Goal: Use online tool/utility: Utilize a website feature to perform a specific function

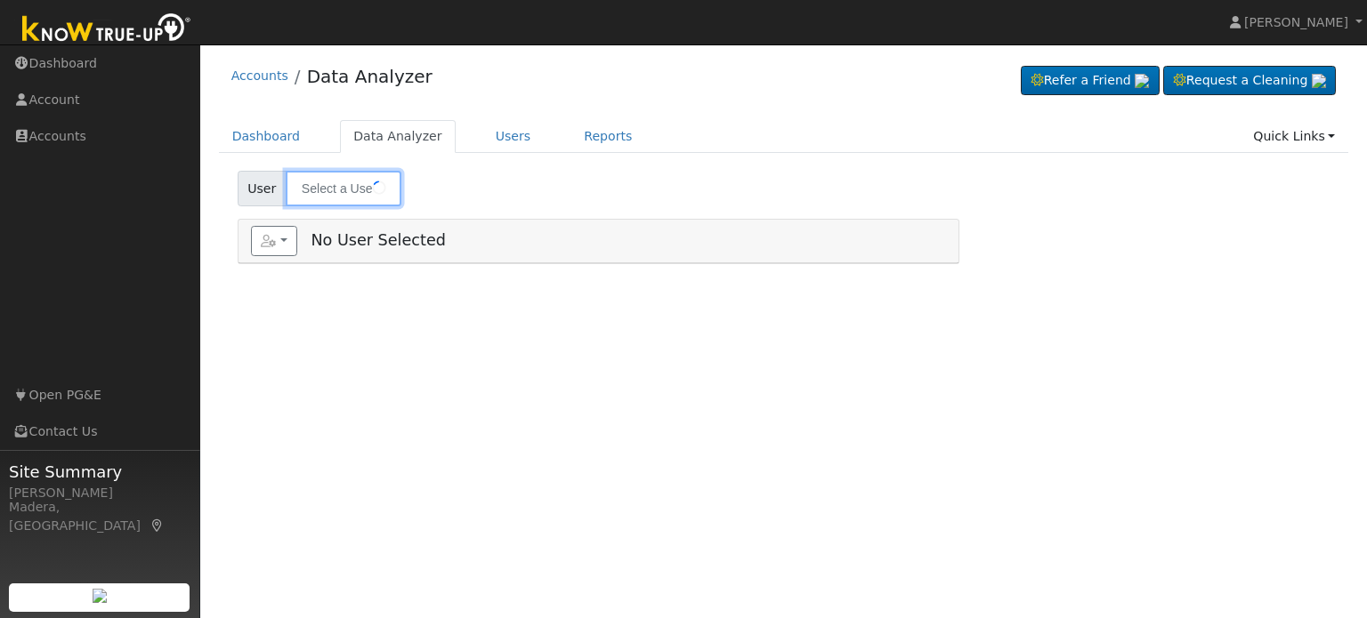
type input "[PERSON_NAME]"
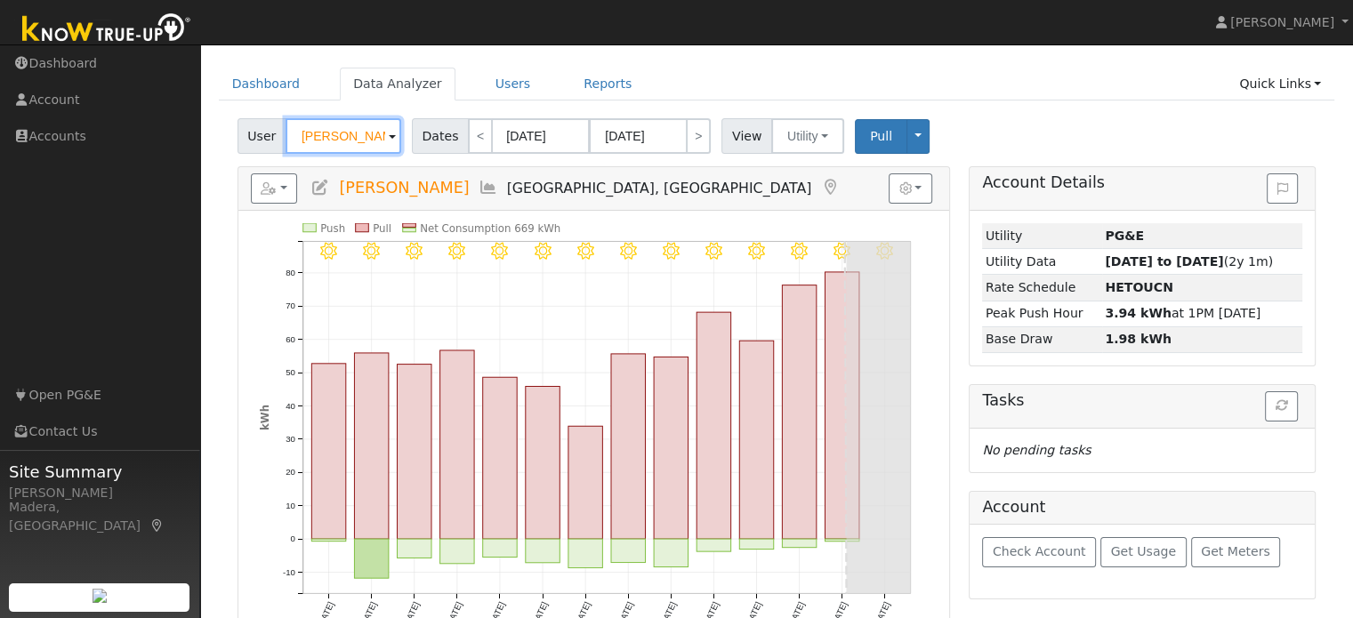
scroll to position [97, 0]
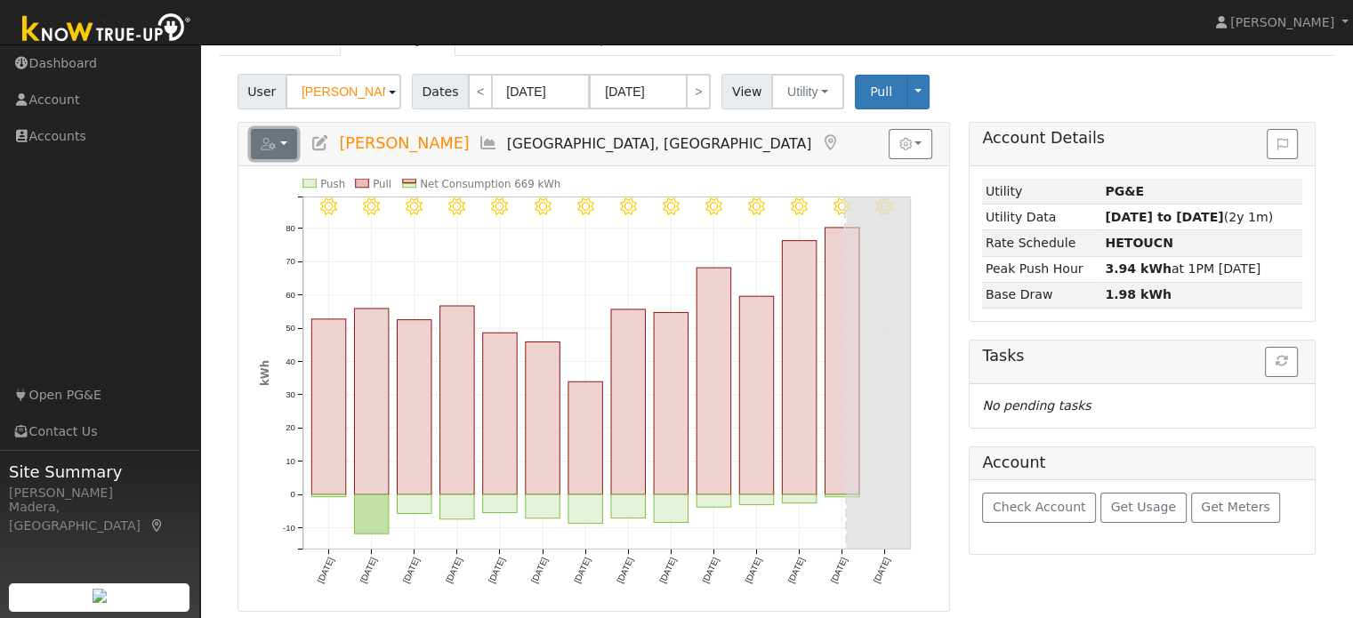
click at [274, 141] on icon "button" at bounding box center [269, 144] width 16 height 12
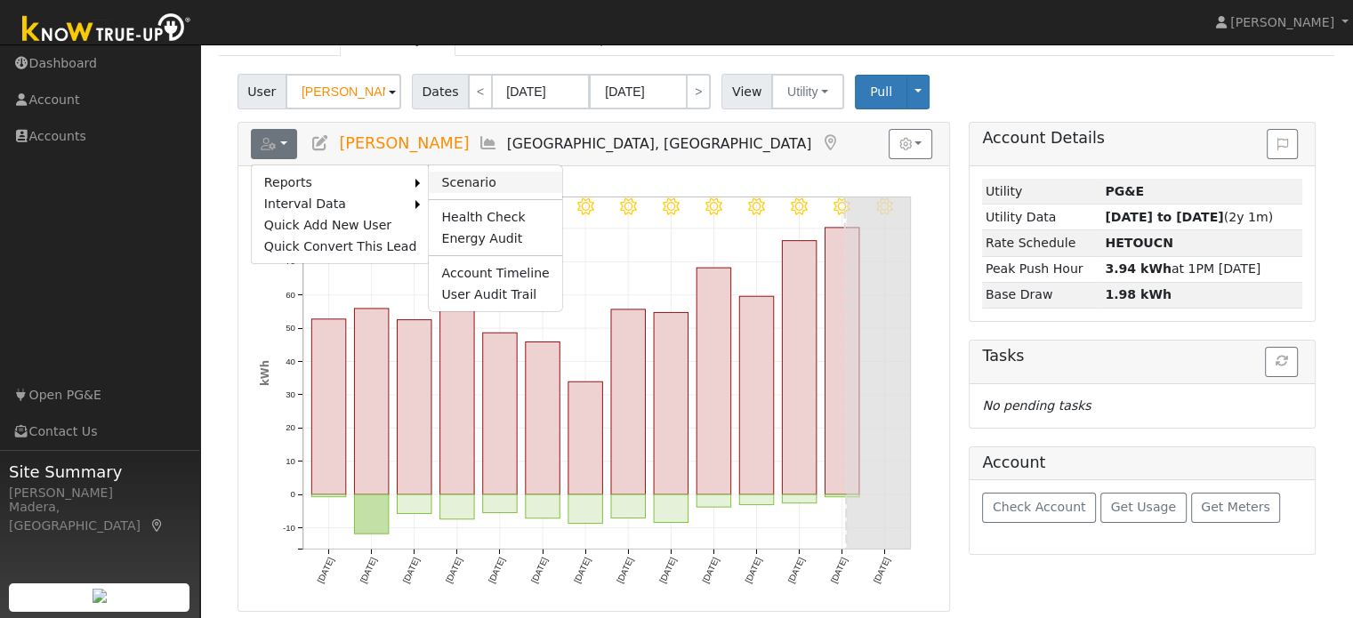
click at [435, 183] on link "Scenario" at bounding box center [495, 182] width 133 height 21
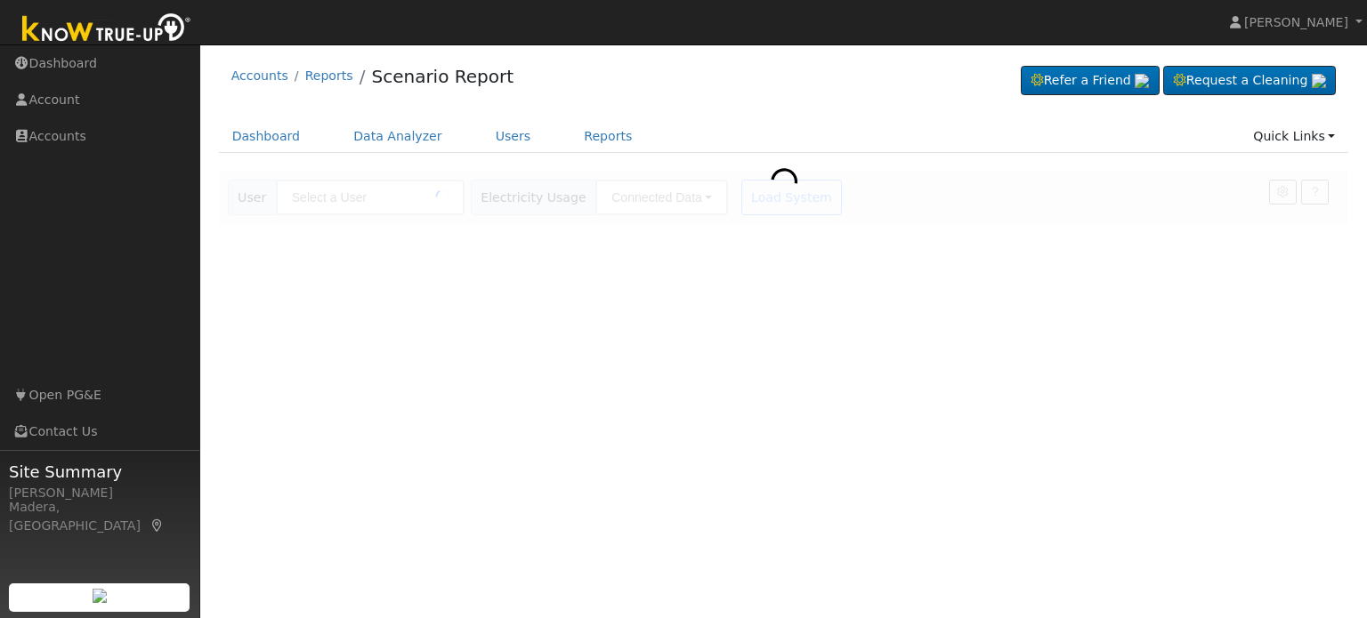
type input "[PERSON_NAME]"
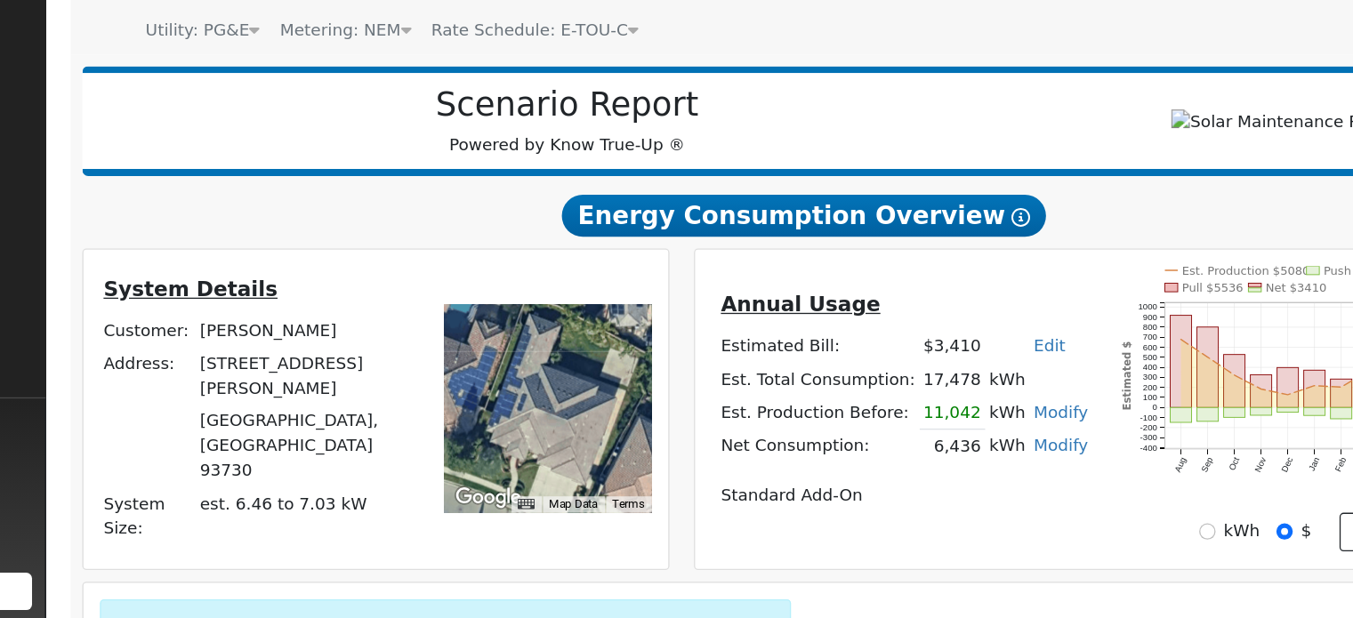
scroll to position [69, 0]
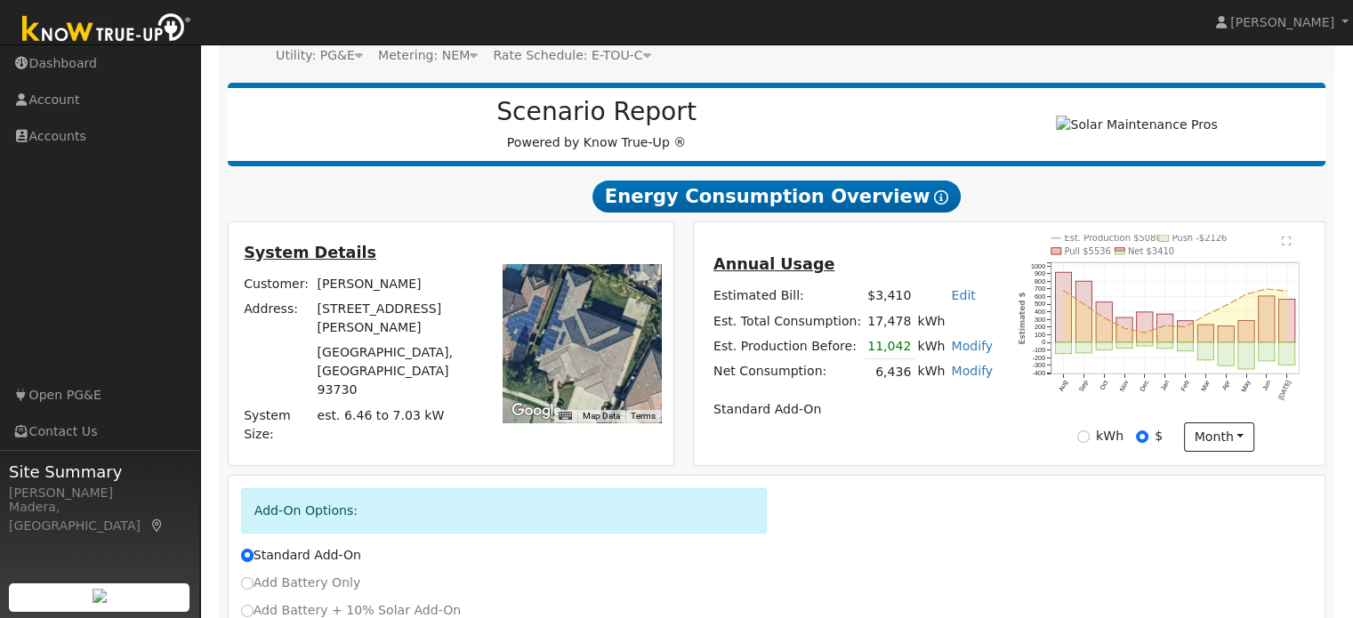
scroll to position [343, 0]
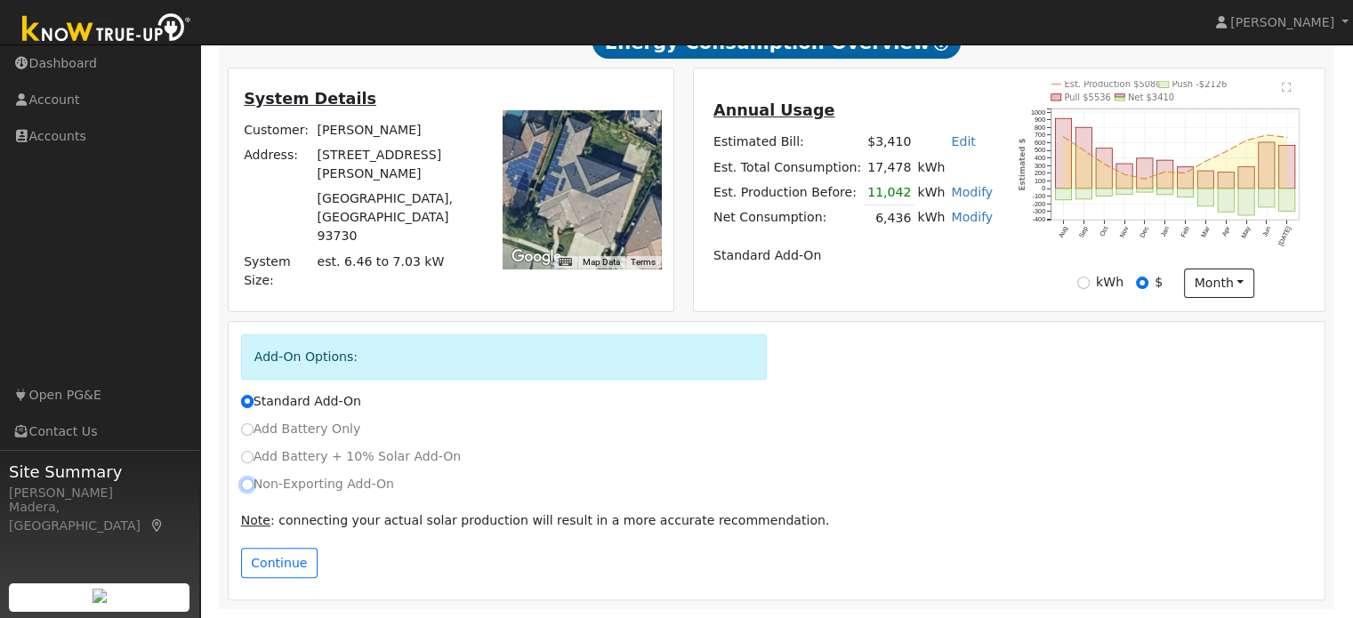
click at [251, 482] on input "Non-Exporting Add-On" at bounding box center [247, 485] width 12 height 12
radio input "true"
radio input "false"
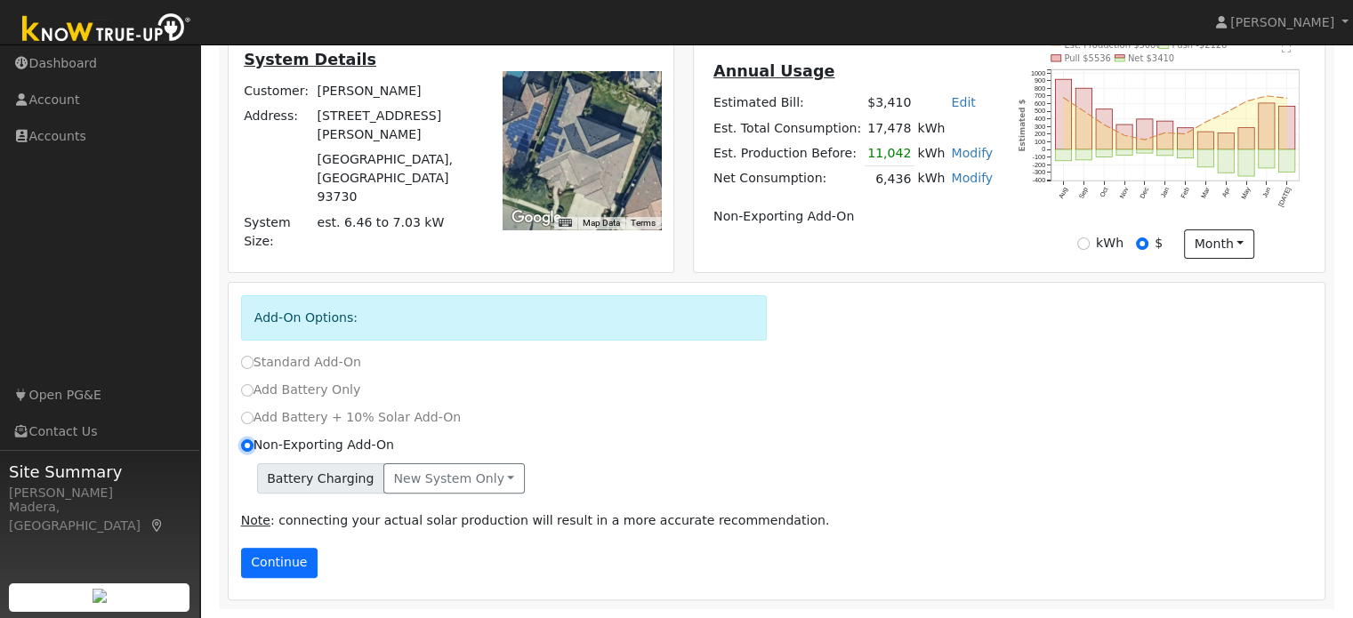
scroll to position [381, 0]
click at [288, 563] on button "Continue" at bounding box center [279, 563] width 77 height 30
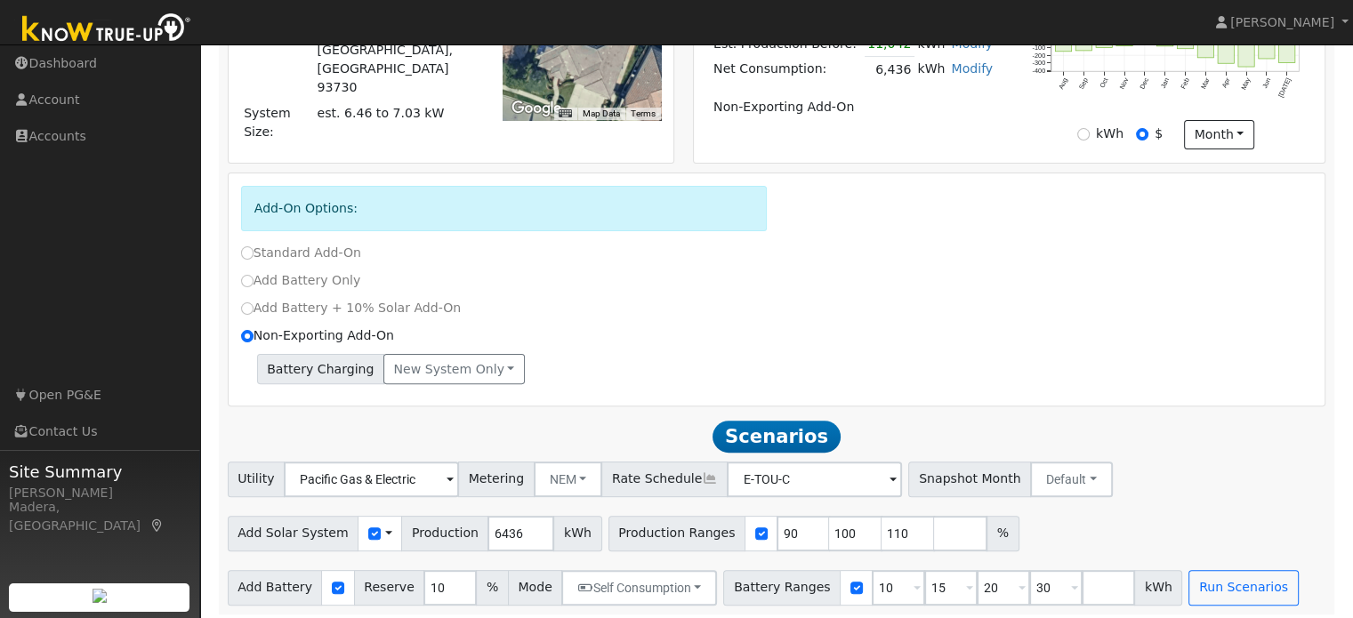
scroll to position [498, 0]
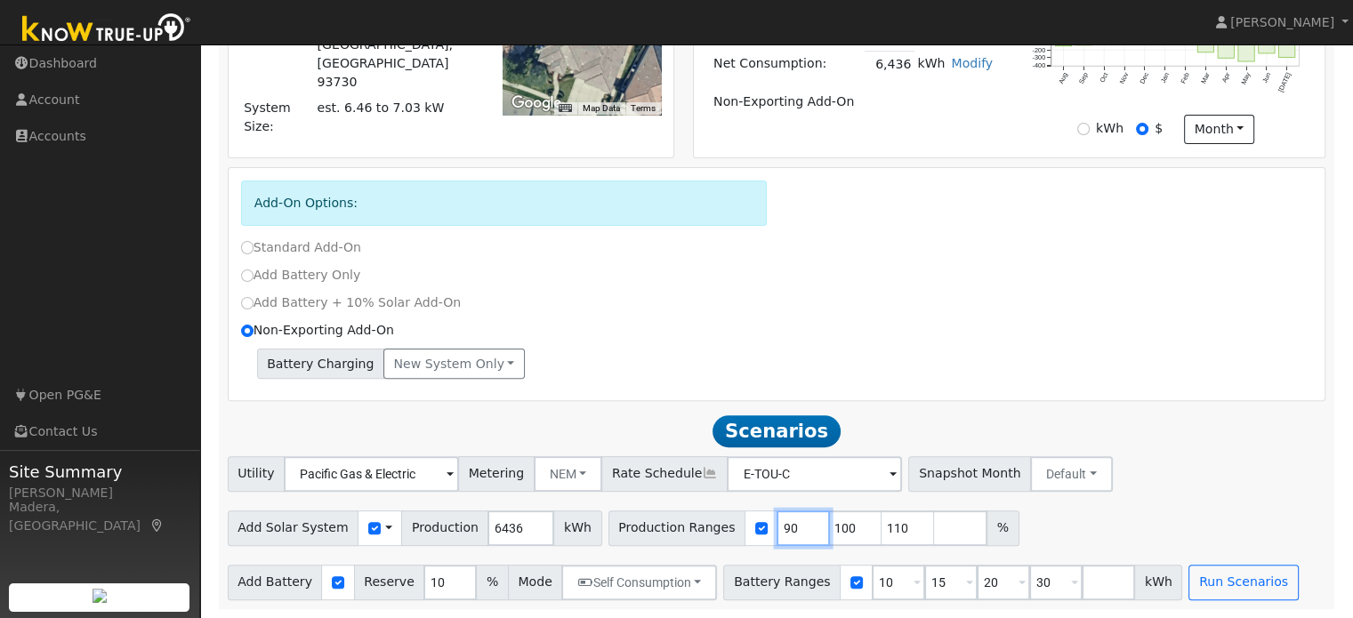
click at [777, 533] on input "90" at bounding box center [803, 529] width 53 height 36
type input "100"
type input "110"
type input "1"
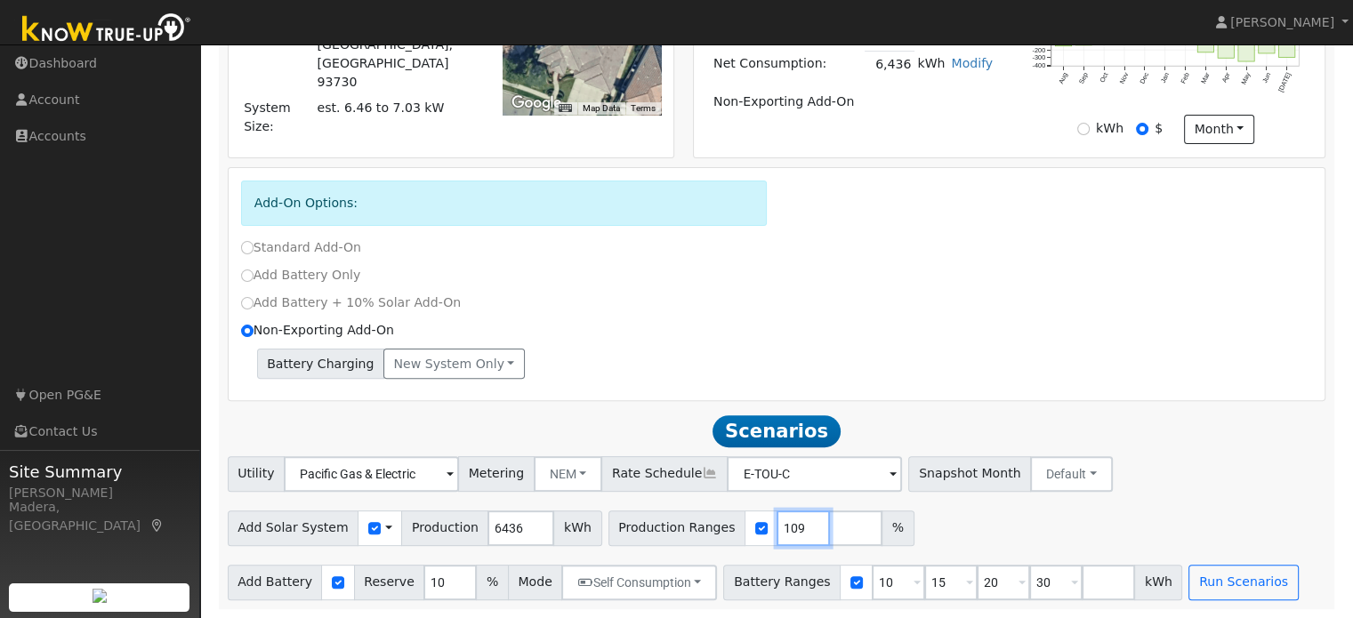
type input "109"
type input "118"
type input "127"
click at [924, 585] on input "15" at bounding box center [950, 583] width 53 height 36
type input "20"
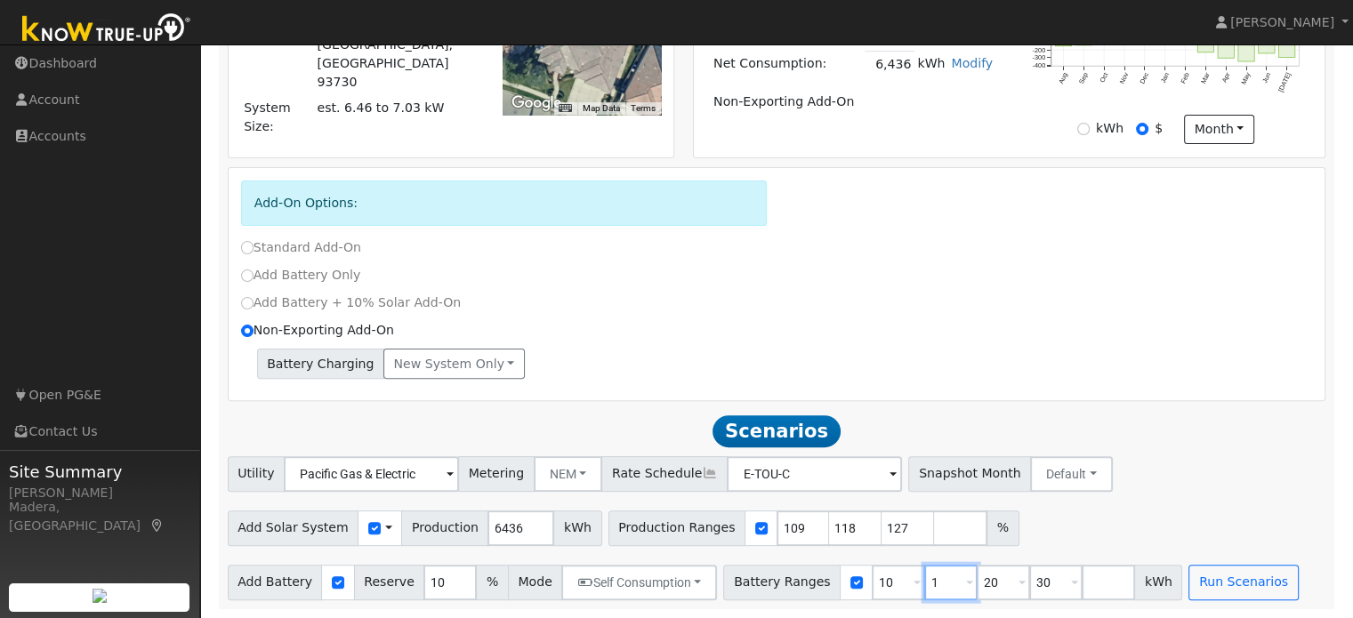
type input "30"
type input "3"
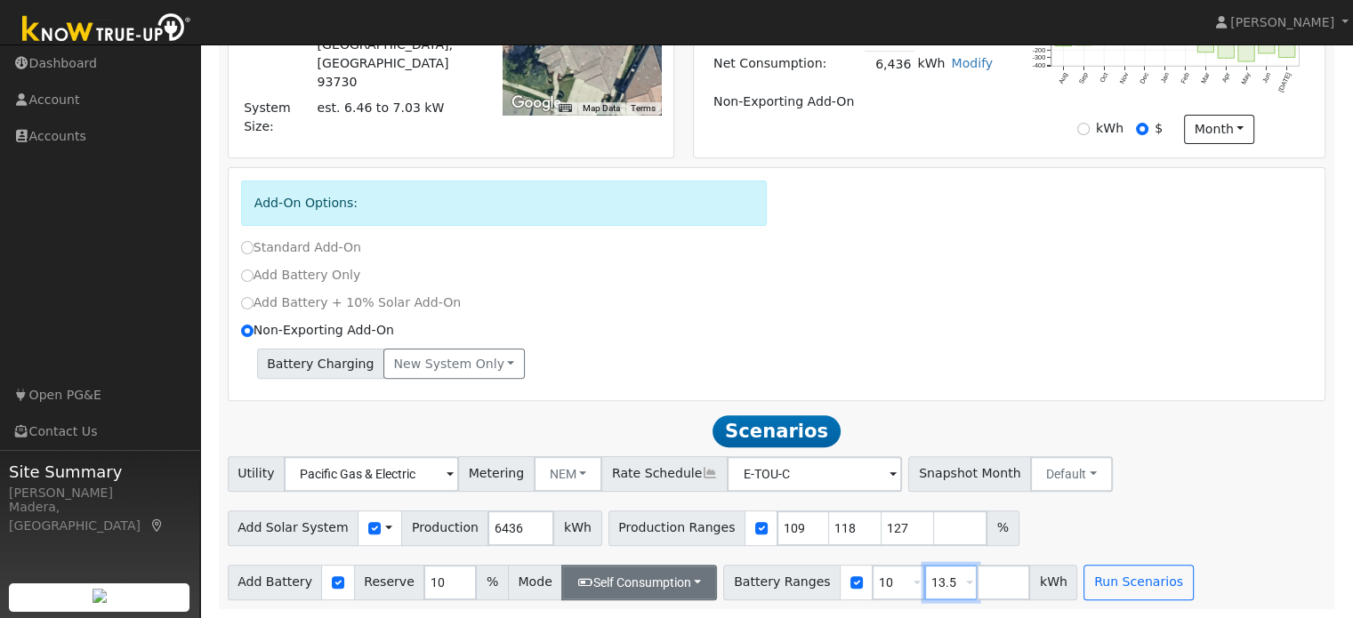
type input "13.5"
click at [666, 577] on button "Self Consumption" at bounding box center [639, 583] width 156 height 36
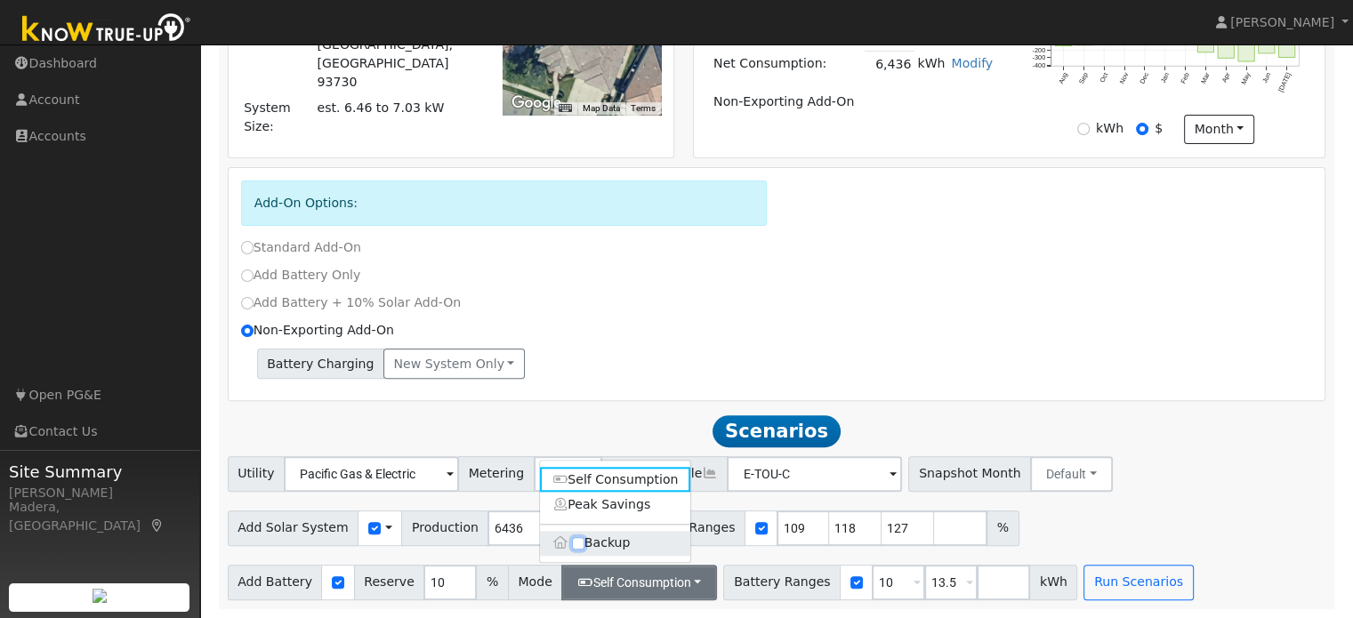
click at [580, 537] on input "Backup" at bounding box center [578, 543] width 12 height 12
checkbox input "true"
type input "20"
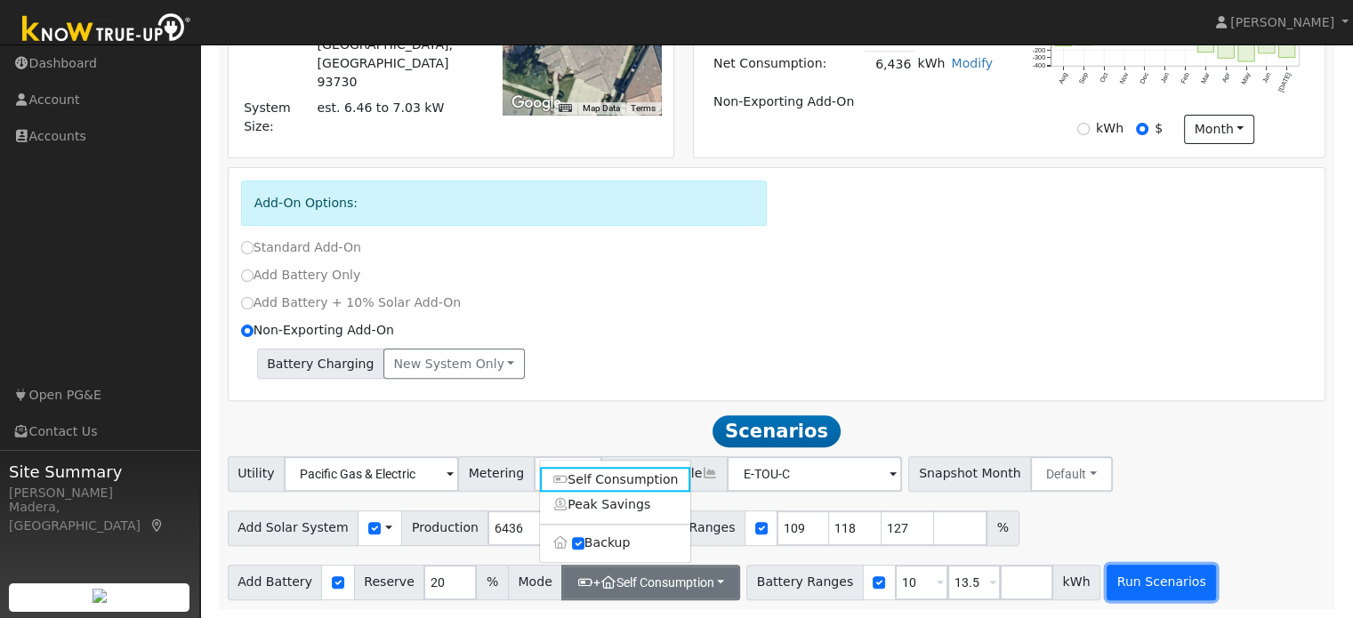
click at [1112, 577] on button "Run Scenarios" at bounding box center [1161, 583] width 109 height 36
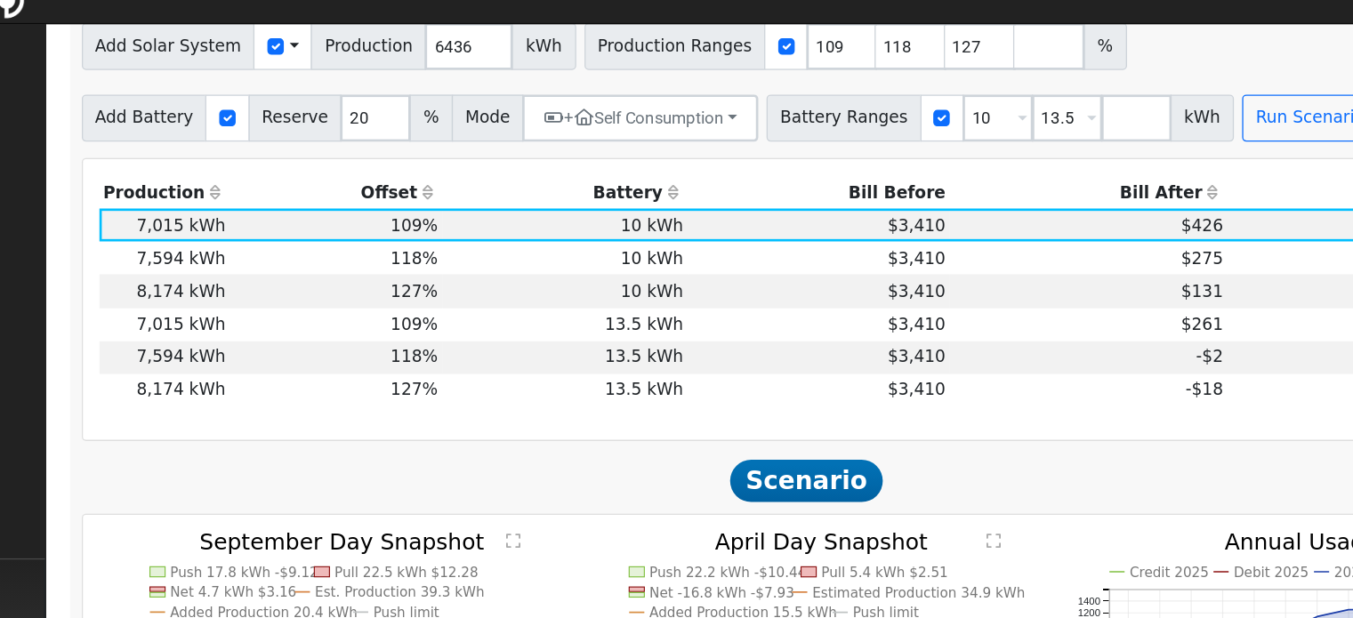
scroll to position [958, 0]
